Goal: Information Seeking & Learning: Learn about a topic

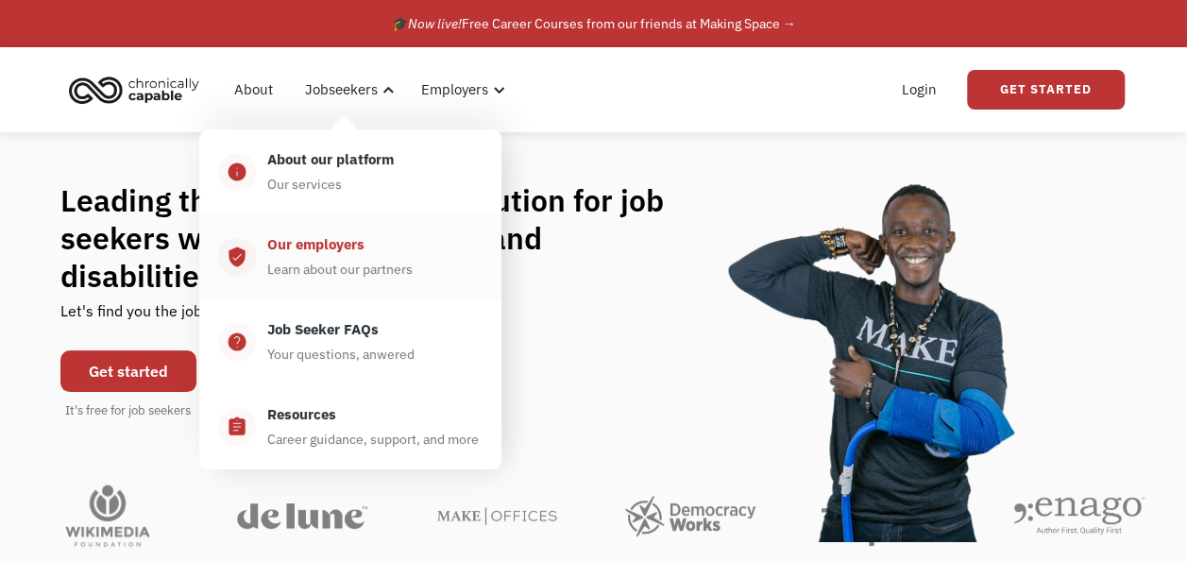
click at [317, 268] on div "Learn about our partners" at bounding box center [339, 269] width 145 height 23
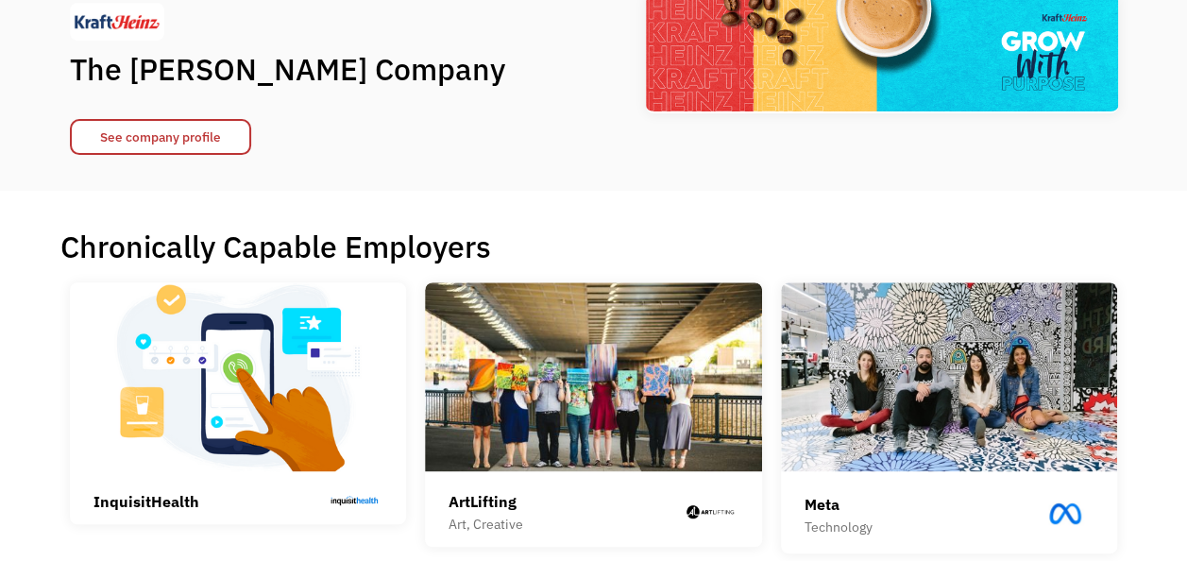
scroll to position [238, 0]
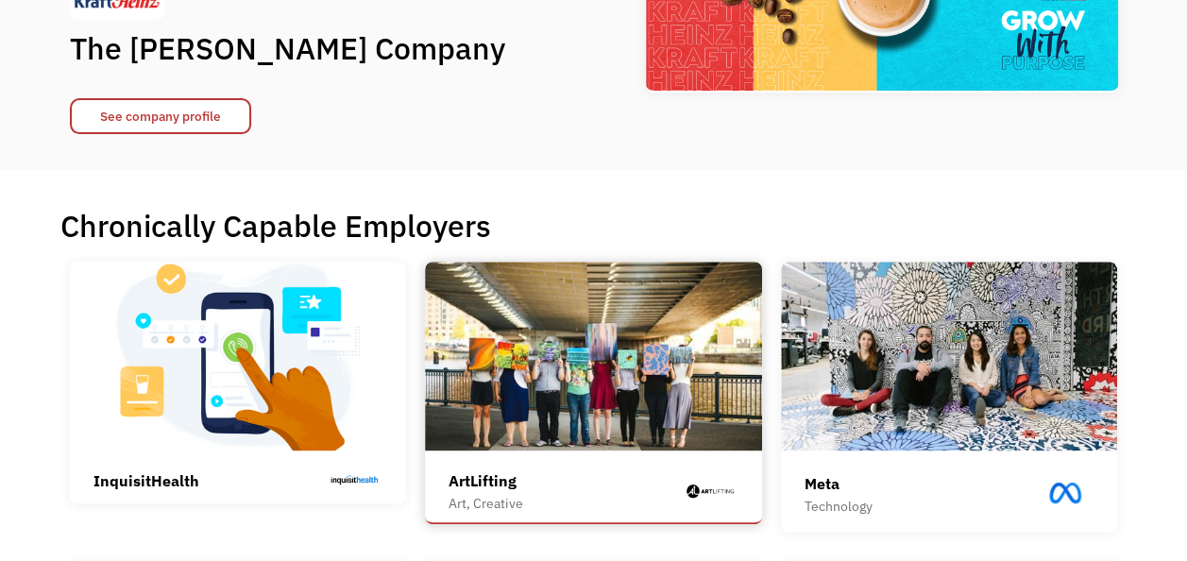
click at [569, 362] on img at bounding box center [593, 355] width 337 height 189
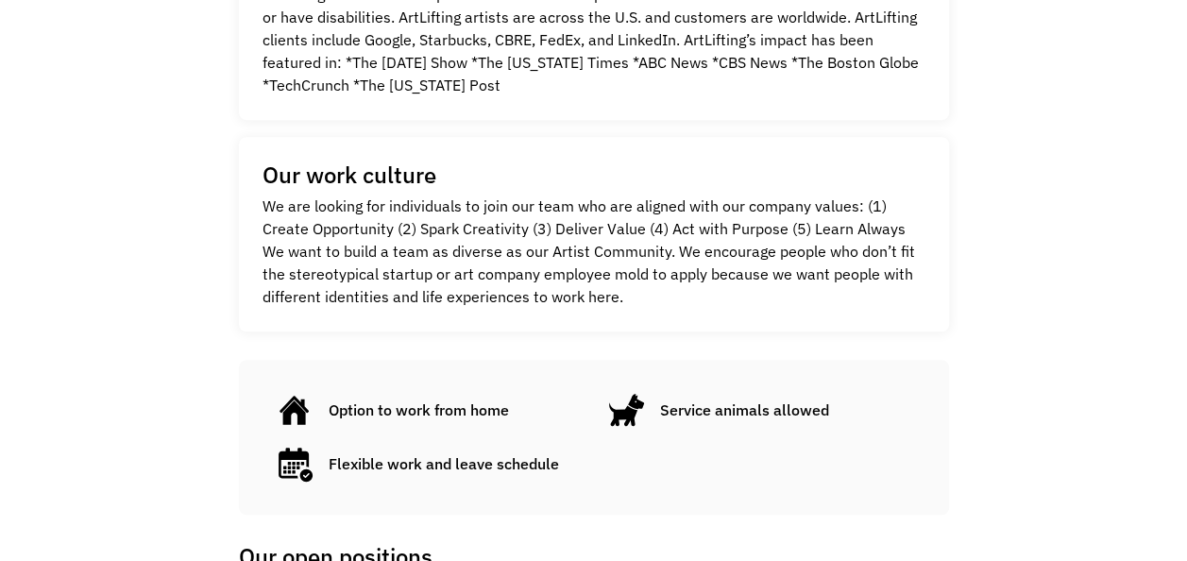
scroll to position [587, 0]
